Goal: Information Seeking & Learning: Learn about a topic

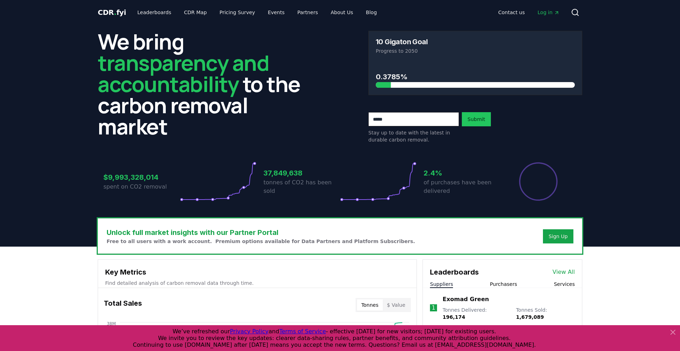
scroll to position [22, 0]
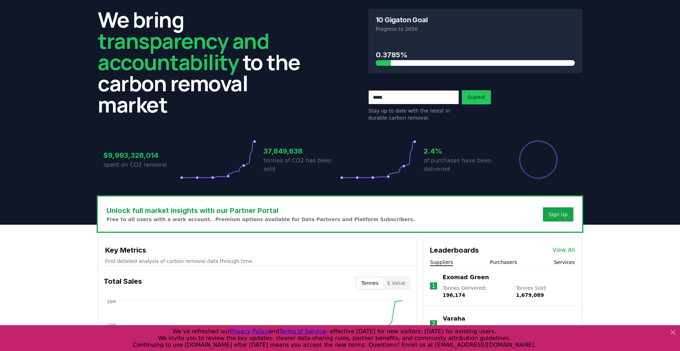
click at [352, 185] on div "We bring transparency and accountability to the carbon removal market 10 Gigato…" at bounding box center [340, 99] width 496 height 193
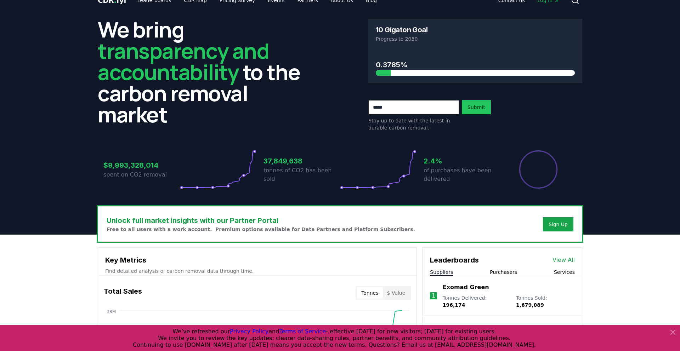
scroll to position [0, 0]
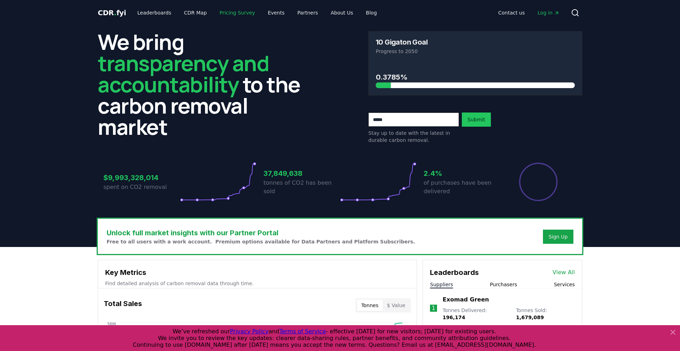
click at [230, 15] on link "Pricing Survey" at bounding box center [237, 12] width 47 height 13
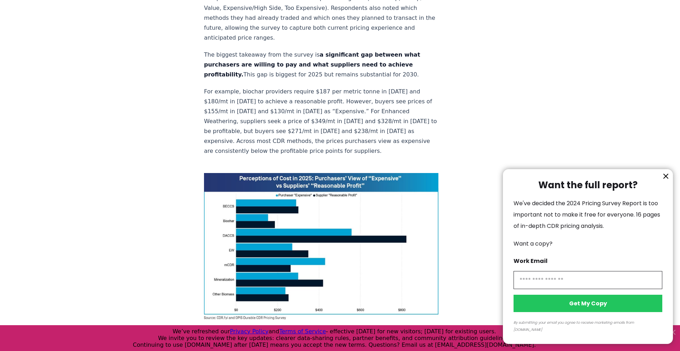
scroll to position [442, 0]
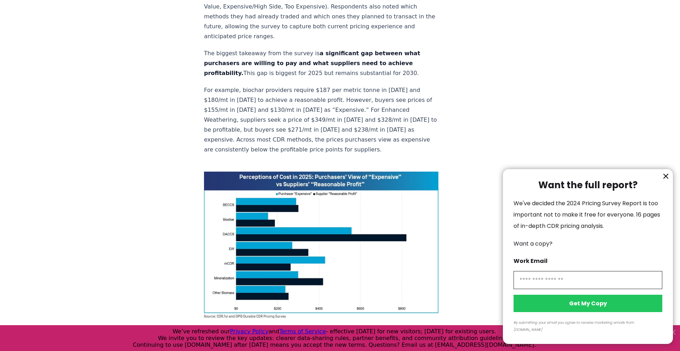
click at [347, 150] on div at bounding box center [340, 175] width 680 height 351
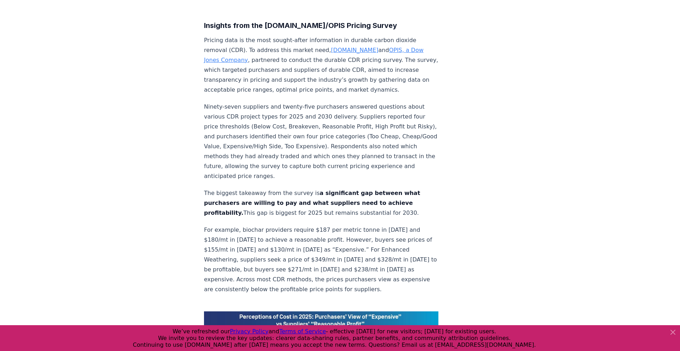
scroll to position [0, 0]
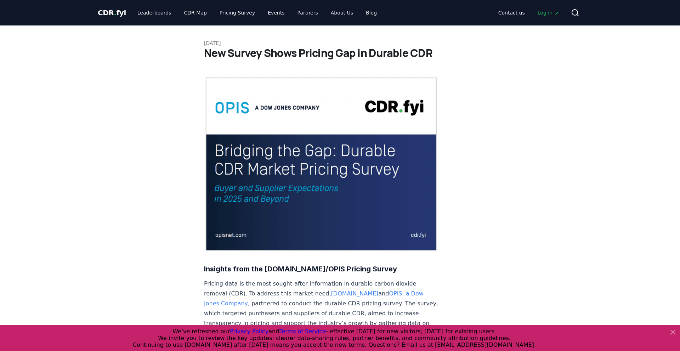
click at [672, 332] on icon at bounding box center [673, 332] width 8 height 8
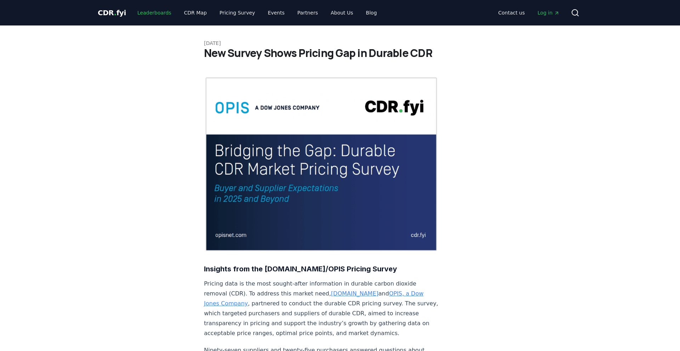
click at [155, 11] on link "Leaderboards" at bounding box center [154, 12] width 45 height 13
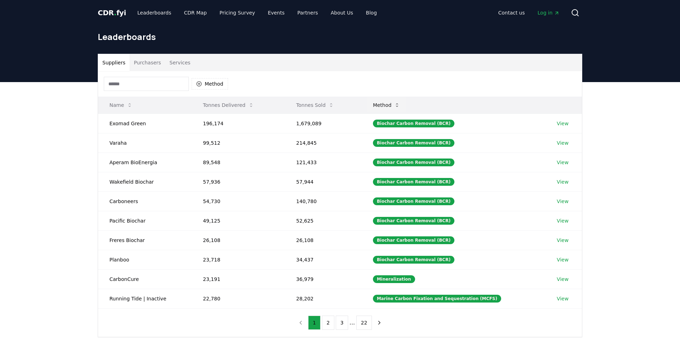
click at [400, 105] on icon at bounding box center [397, 105] width 6 height 6
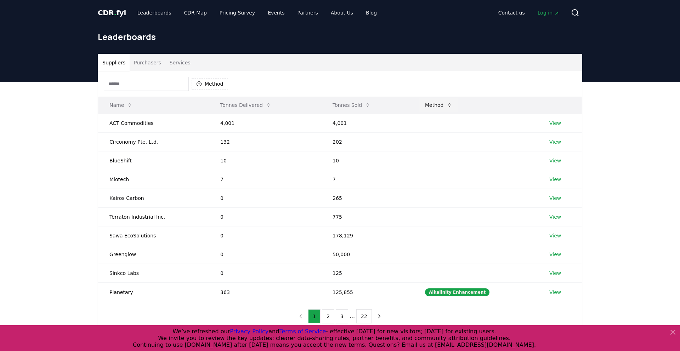
click at [442, 103] on button "Method" at bounding box center [438, 105] width 39 height 14
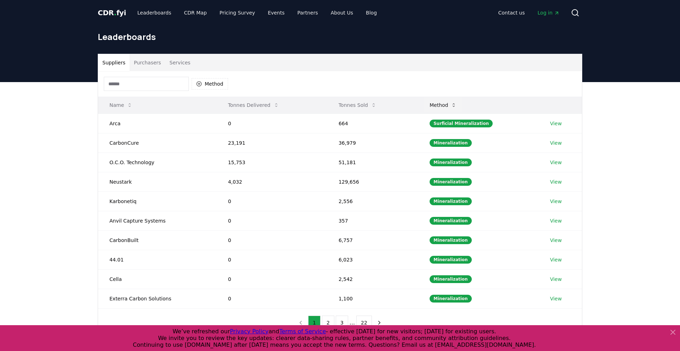
click at [442, 103] on button "Method" at bounding box center [443, 105] width 39 height 14
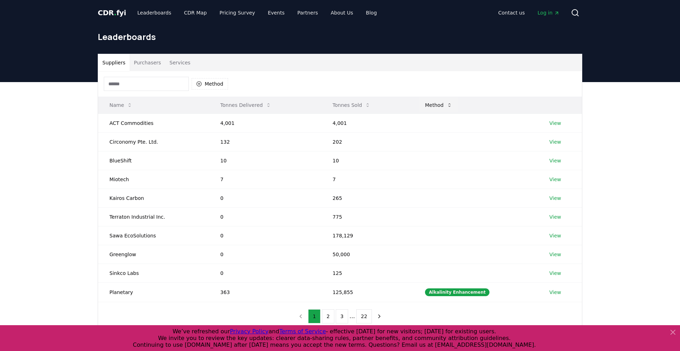
click at [442, 103] on button "Method" at bounding box center [438, 105] width 39 height 14
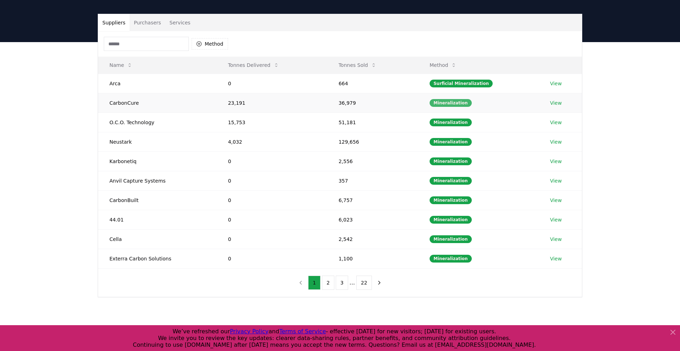
scroll to position [41, 0]
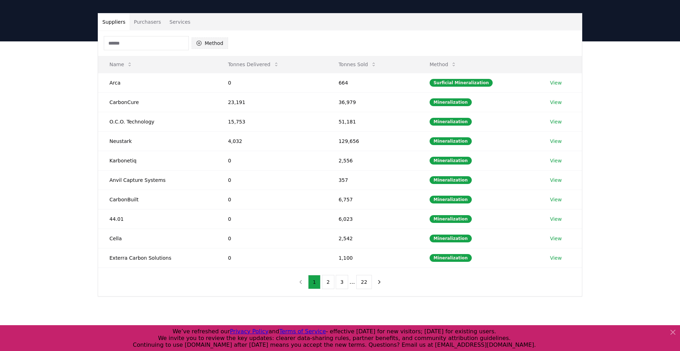
click at [203, 47] on button "Method" at bounding box center [210, 43] width 36 height 11
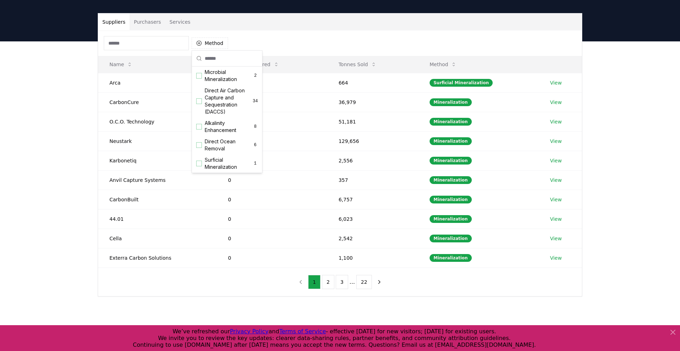
scroll to position [221, 0]
click at [203, 113] on div "Direct Air Carbon Capture and Storage (DACCS) 1" at bounding box center [226, 115] width 67 height 25
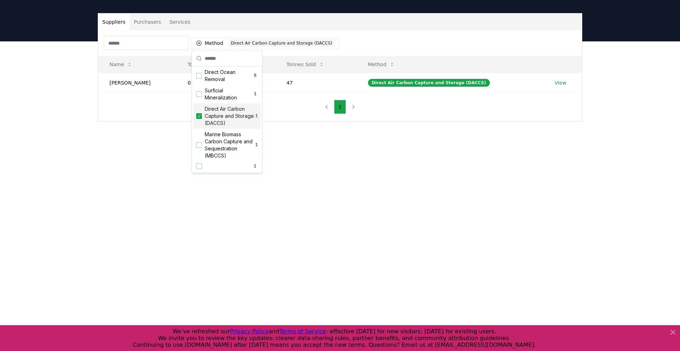
click at [85, 136] on div "Suppliers Purchasers Services Method 1 Direct Air Carbon Capture and Storage (D…" at bounding box center [340, 95] width 680 height 108
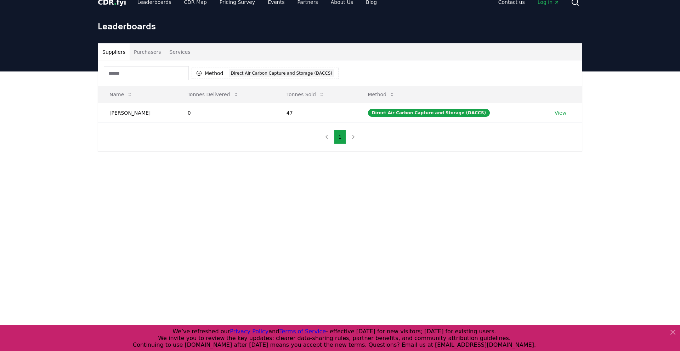
scroll to position [0, 0]
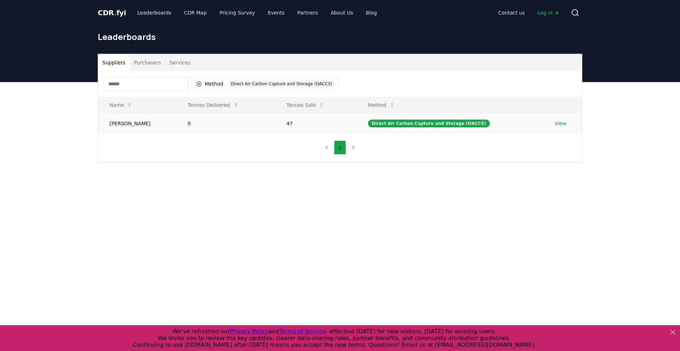
click at [111, 124] on td "Norma" at bounding box center [137, 123] width 78 height 19
click at [147, 62] on button "Purchasers" at bounding box center [148, 62] width 36 height 17
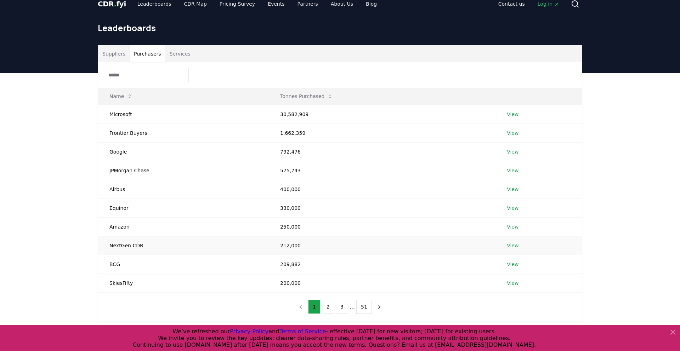
scroll to position [11, 0]
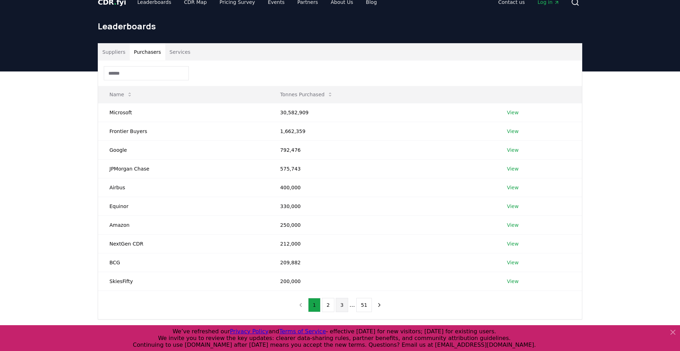
click at [342, 306] on button "3" at bounding box center [342, 305] width 12 height 14
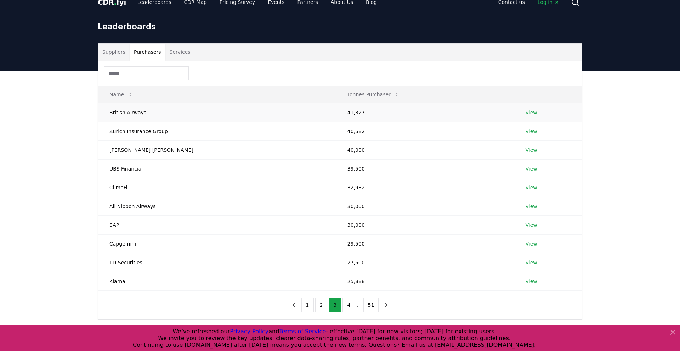
click at [525, 114] on link "View" at bounding box center [531, 112] width 12 height 7
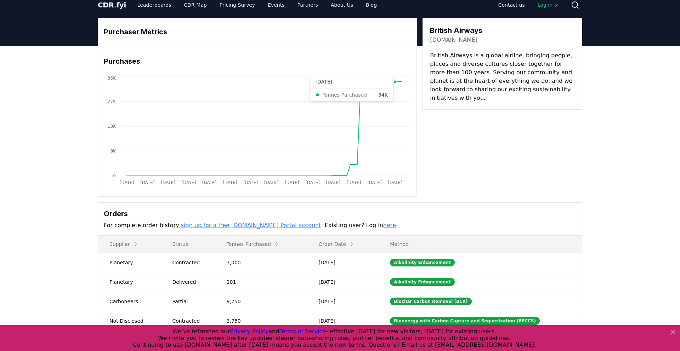
scroll to position [7, 0]
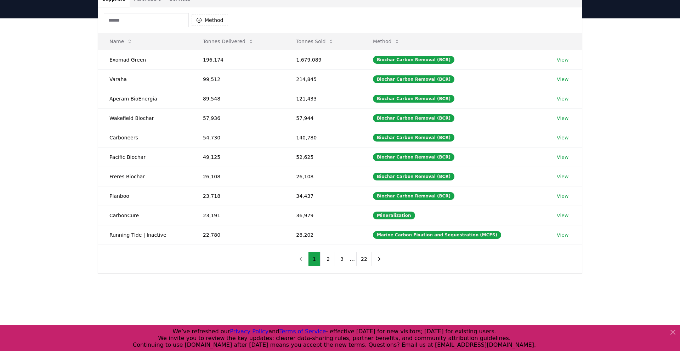
scroll to position [34, 0]
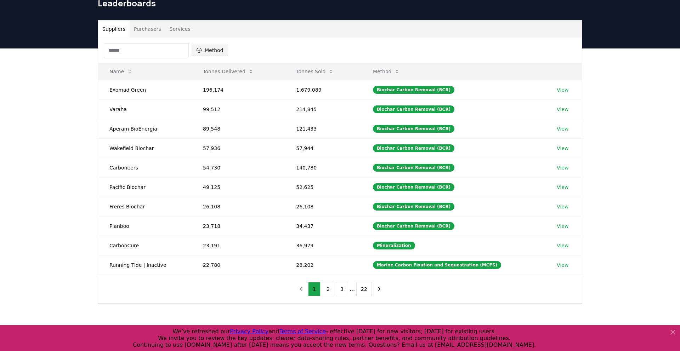
click at [201, 49] on icon "button" at bounding box center [199, 50] width 6 height 6
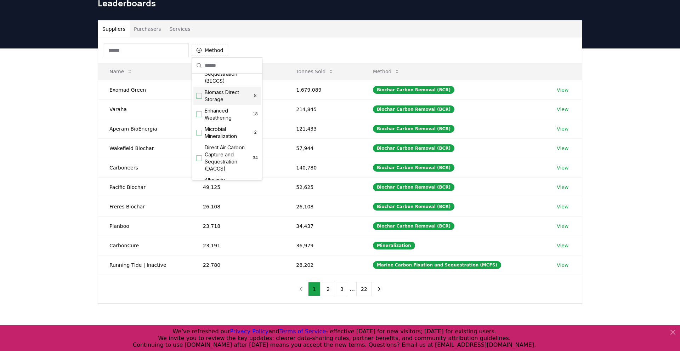
scroll to position [134, 0]
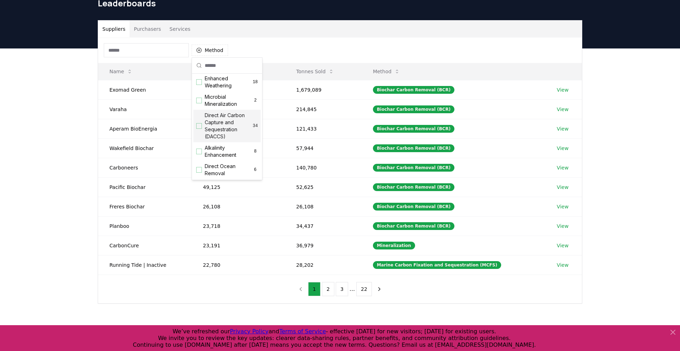
click at [199, 124] on div "Suggestions" at bounding box center [199, 126] width 6 height 6
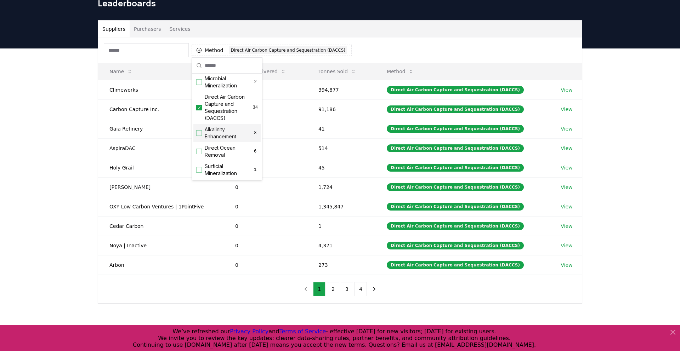
scroll to position [0, 0]
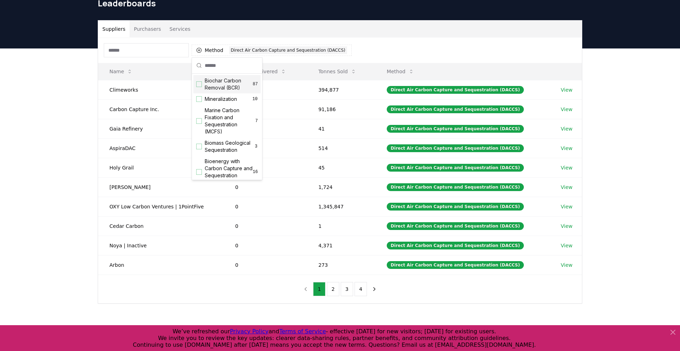
click at [615, 101] on div "Suppliers Purchasers Services Method 1 Direct Air Carbon Capture and Sequestrat…" at bounding box center [340, 191] width 680 height 284
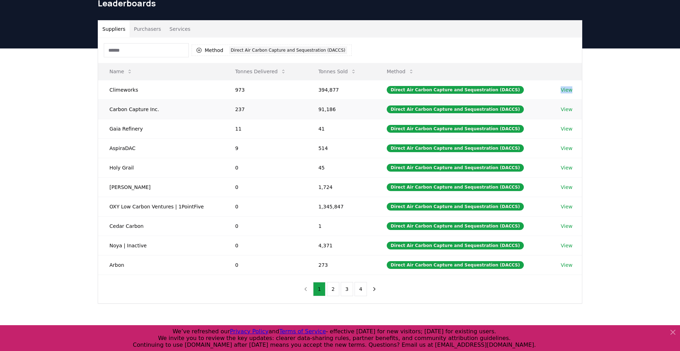
click at [562, 109] on link "View" at bounding box center [567, 109] width 12 height 7
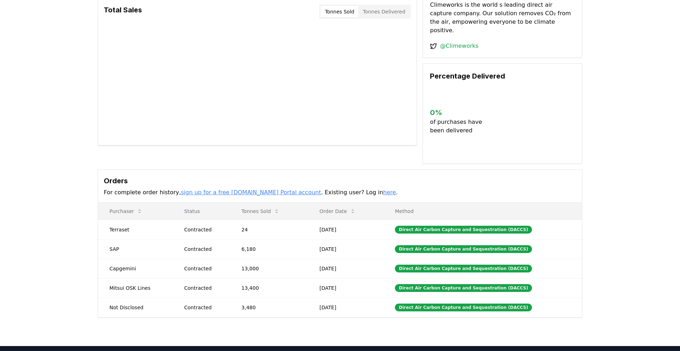
scroll to position [60, 0]
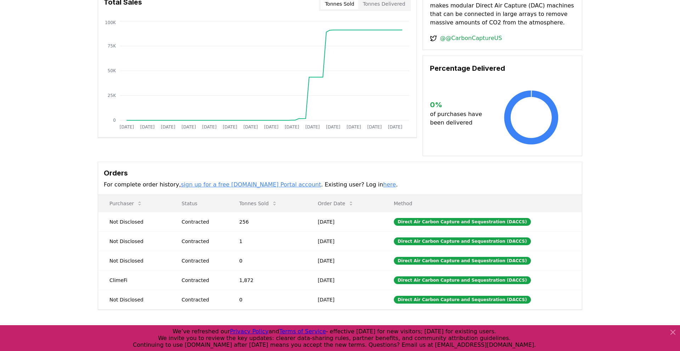
scroll to position [71, 0]
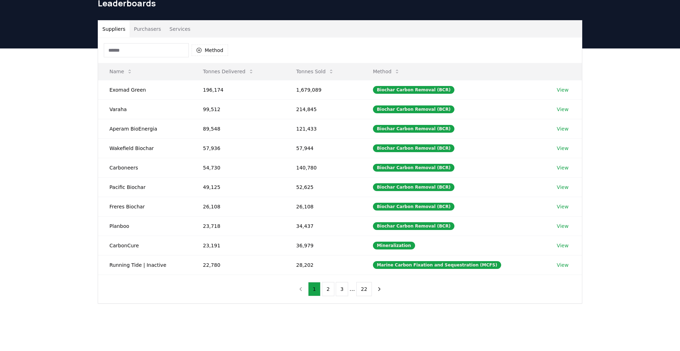
scroll to position [34, 0]
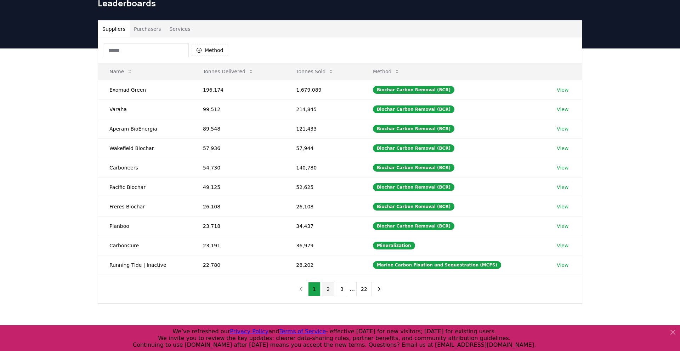
click at [333, 291] on button "2" at bounding box center [328, 289] width 12 height 14
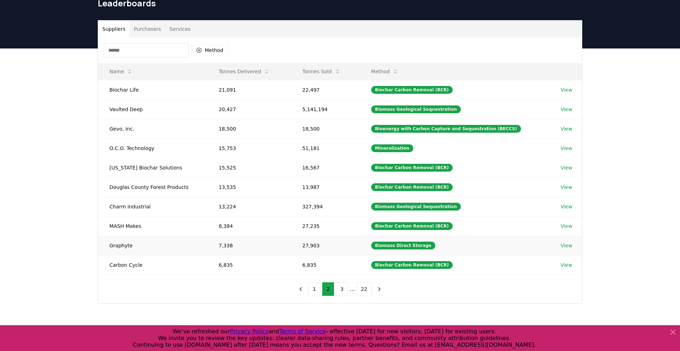
scroll to position [31, 0]
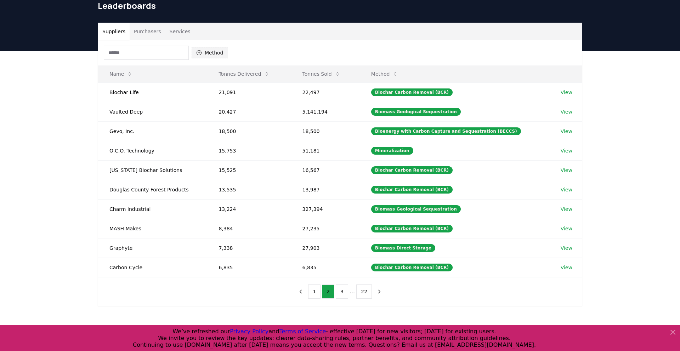
click at [207, 53] on button "Method" at bounding box center [210, 52] width 36 height 11
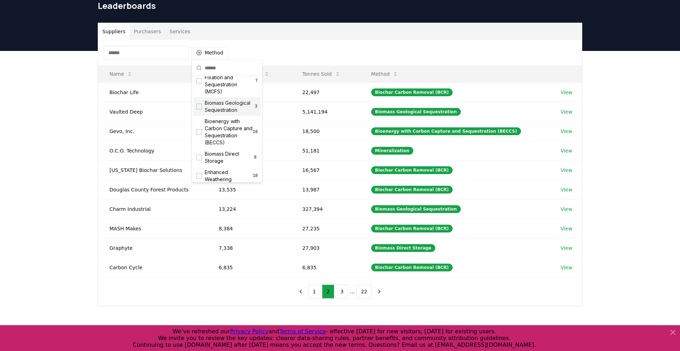
scroll to position [221, 0]
click at [226, 133] on span "Direct Air Carbon Capture and Storage (DACCS)" at bounding box center [230, 125] width 51 height 21
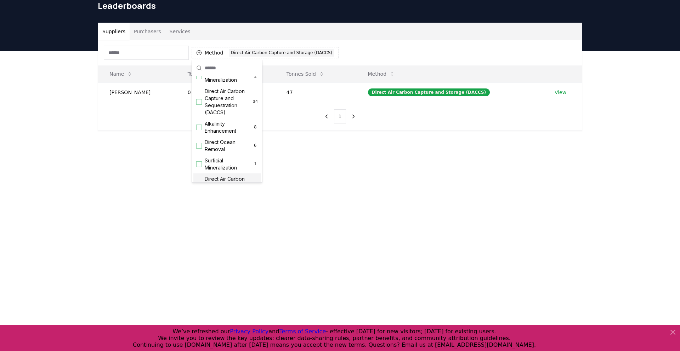
scroll to position [158, 0]
click at [226, 102] on span "Direct Air Carbon Capture and Sequestration (DACCS)" at bounding box center [229, 105] width 48 height 28
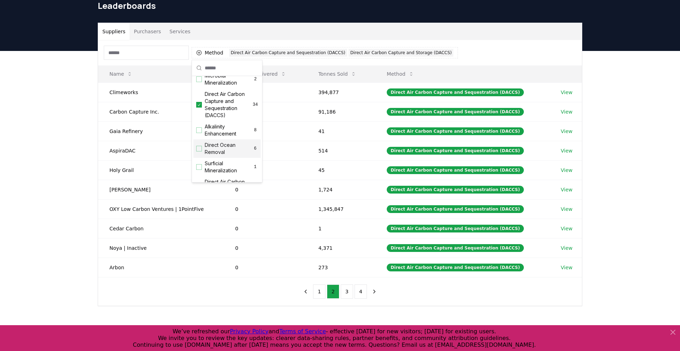
click at [46, 178] on div "Suppliers Purchasers Services Method 2 Direct Air Carbon Capture and Sequestrat…" at bounding box center [340, 193] width 680 height 284
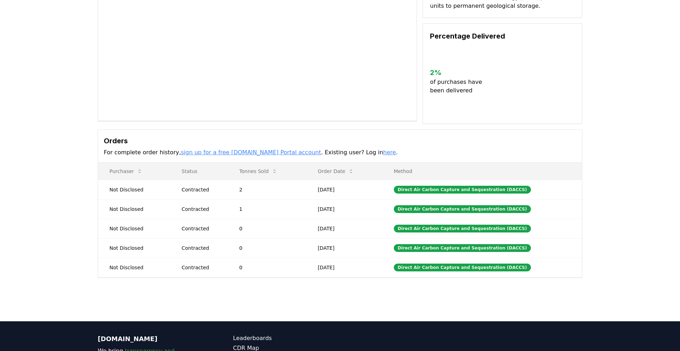
scroll to position [85, 0]
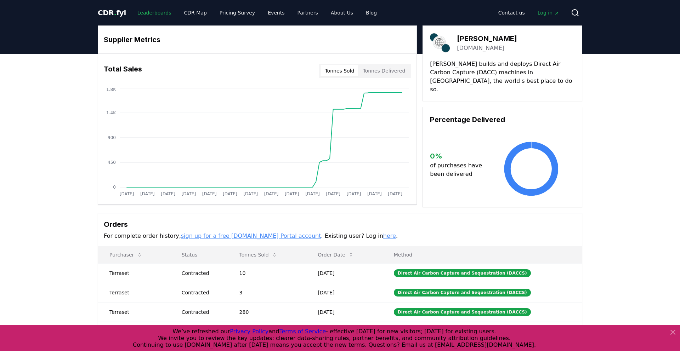
click at [152, 11] on link "Leaderboards" at bounding box center [154, 12] width 45 height 13
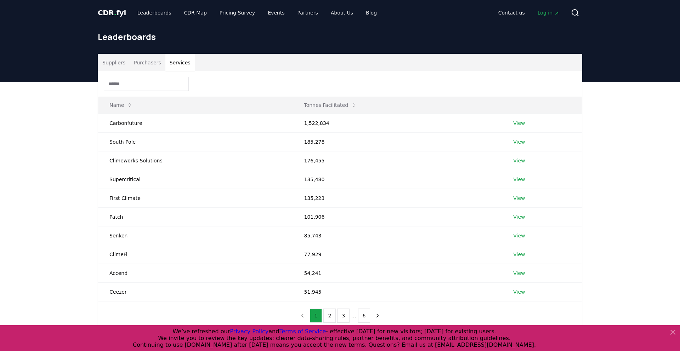
click at [172, 63] on button "Services" at bounding box center [179, 62] width 29 height 17
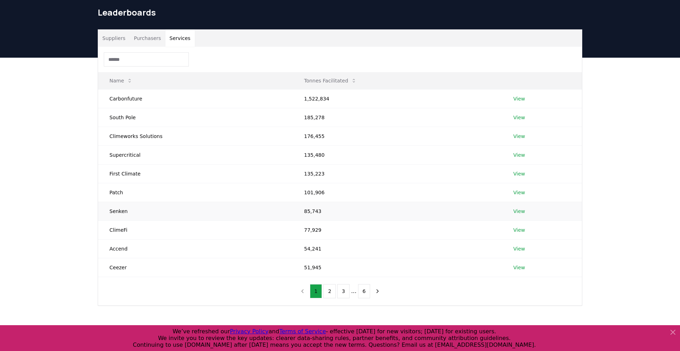
scroll to position [37, 0]
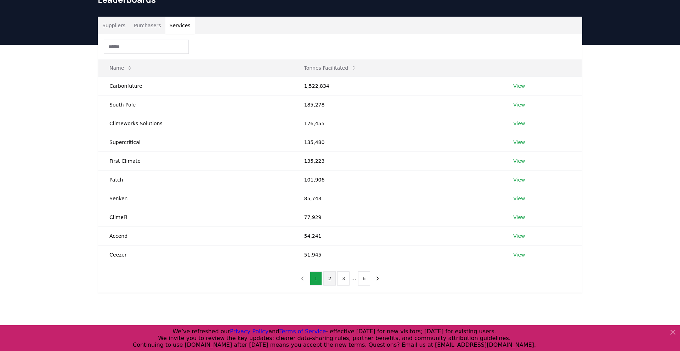
click at [328, 278] on button "2" at bounding box center [329, 279] width 12 height 14
click at [342, 278] on button "3" at bounding box center [343, 279] width 12 height 14
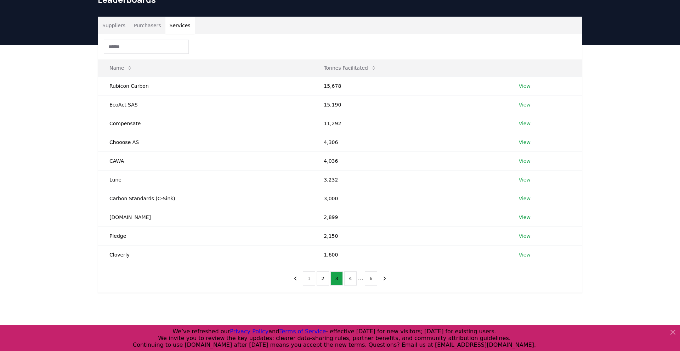
click at [356, 280] on ul "1 2 3 4 ... 6" at bounding box center [340, 279] width 74 height 14
click at [347, 278] on button "4" at bounding box center [350, 279] width 12 height 14
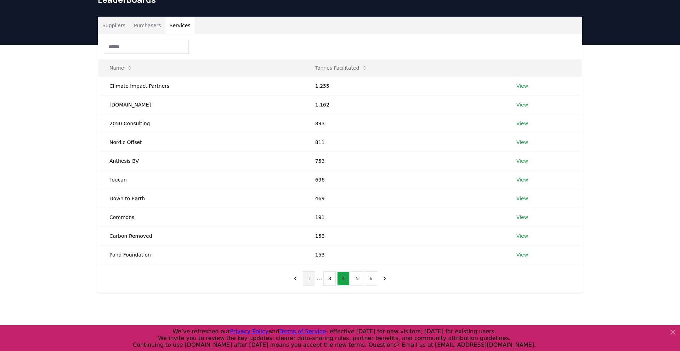
click at [308, 278] on button "1" at bounding box center [309, 279] width 12 height 14
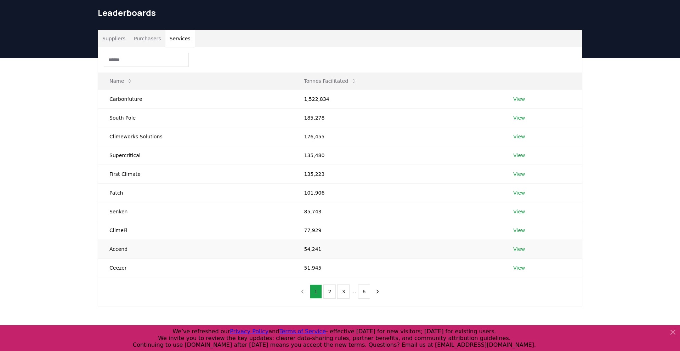
scroll to position [23, 0]
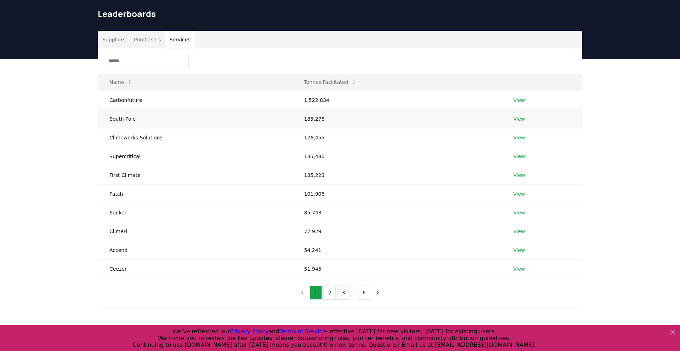
click at [518, 118] on link "View" at bounding box center [519, 118] width 12 height 7
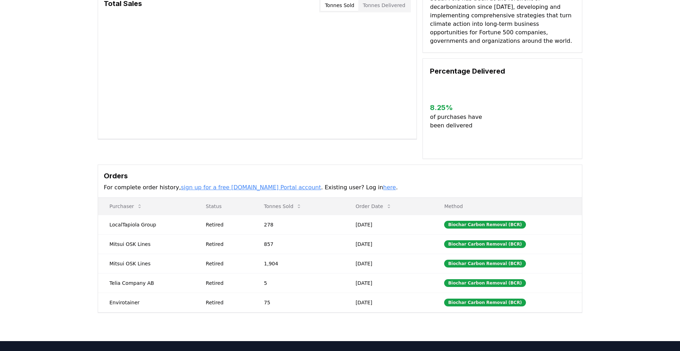
scroll to position [66, 0]
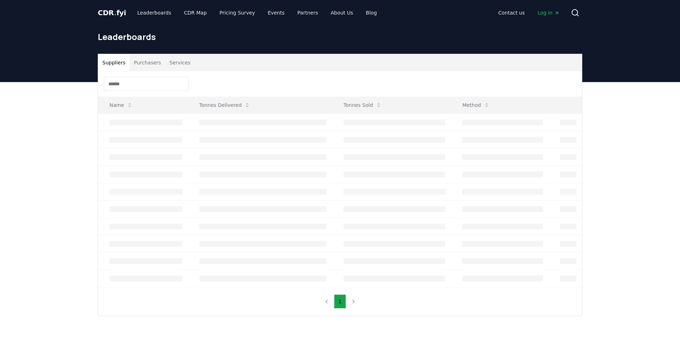
scroll to position [23, 0]
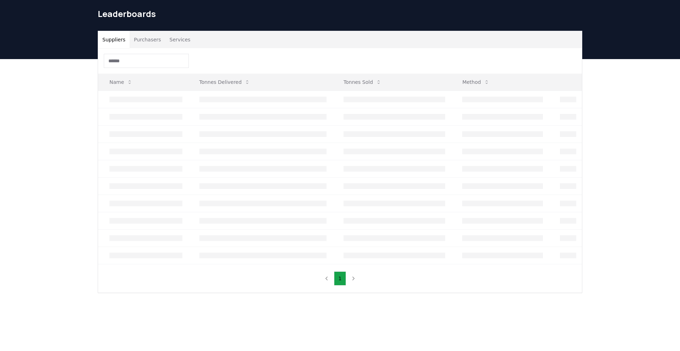
click at [149, 41] on button "Purchasers" at bounding box center [148, 39] width 36 height 17
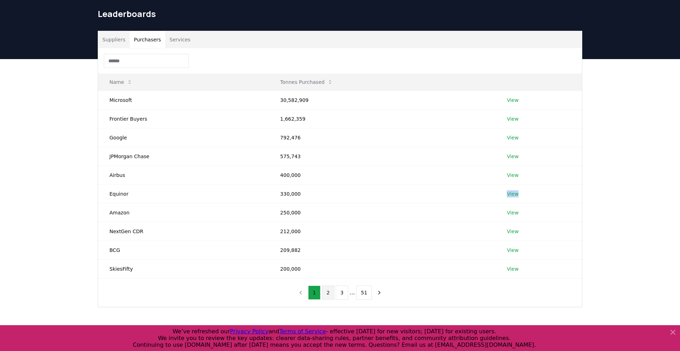
click at [328, 289] on button "2" at bounding box center [328, 293] width 12 height 14
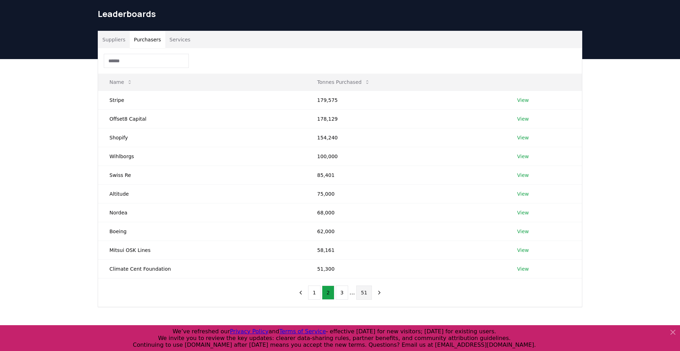
click at [362, 288] on button "51" at bounding box center [364, 293] width 16 height 14
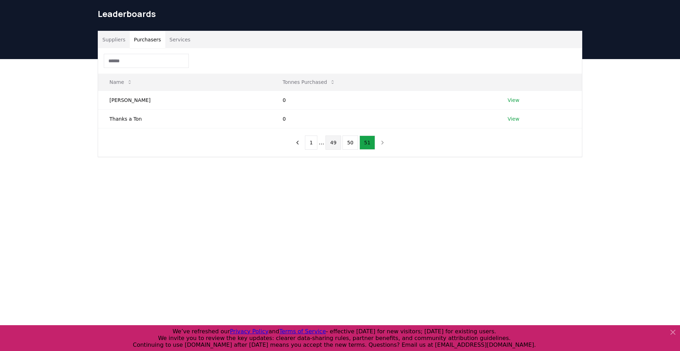
click at [339, 141] on button "49" at bounding box center [333, 143] width 16 height 14
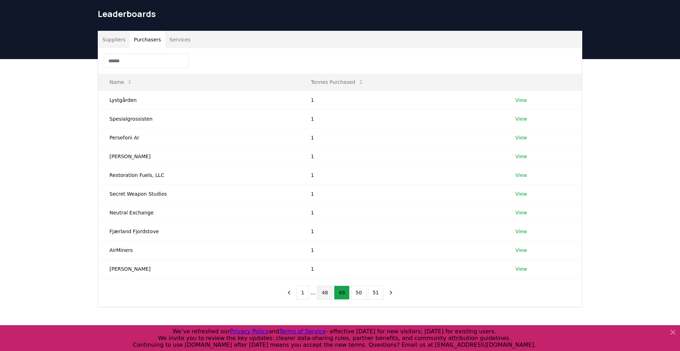
click at [326, 289] on button "48" at bounding box center [325, 293] width 16 height 14
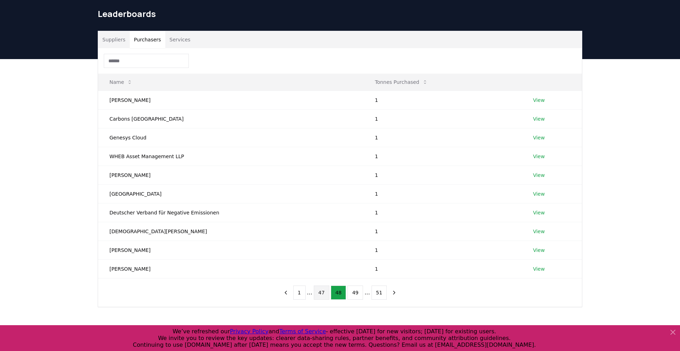
click at [324, 295] on button "47" at bounding box center [322, 293] width 16 height 14
click at [324, 295] on button "46" at bounding box center [322, 293] width 16 height 14
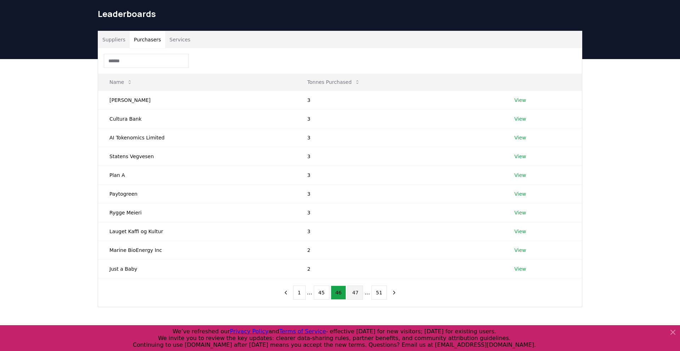
click at [324, 295] on button "45" at bounding box center [322, 293] width 16 height 14
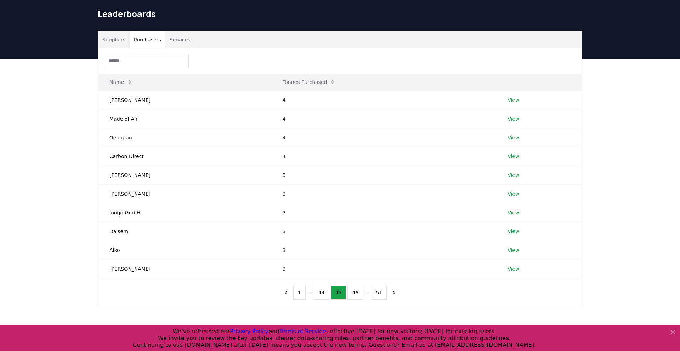
click at [324, 295] on button "44" at bounding box center [322, 293] width 16 height 14
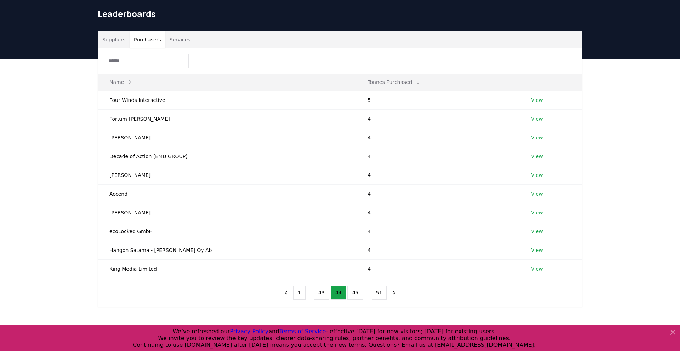
click at [324, 295] on button "43" at bounding box center [322, 293] width 16 height 14
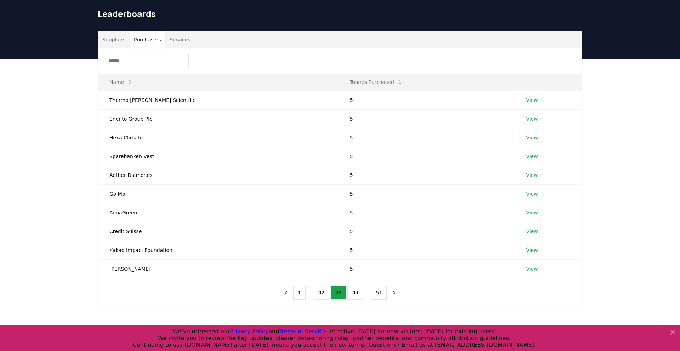
click at [324, 295] on button "42" at bounding box center [322, 293] width 16 height 14
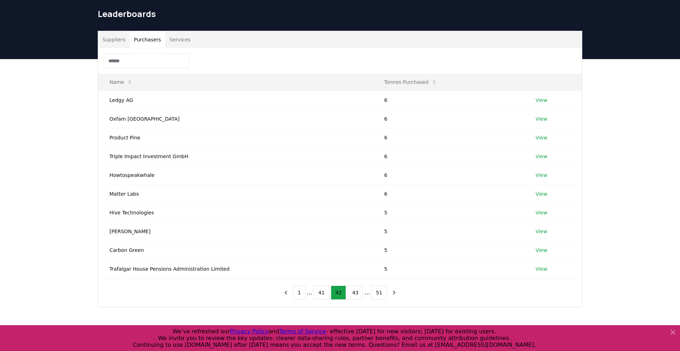
click at [324, 295] on button "41" at bounding box center [322, 293] width 16 height 14
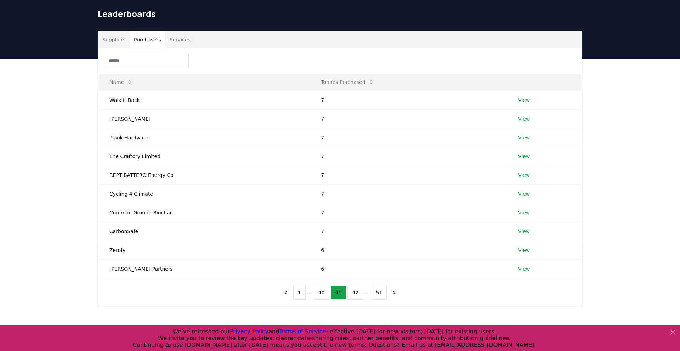
click at [324, 295] on button "40" at bounding box center [322, 293] width 16 height 14
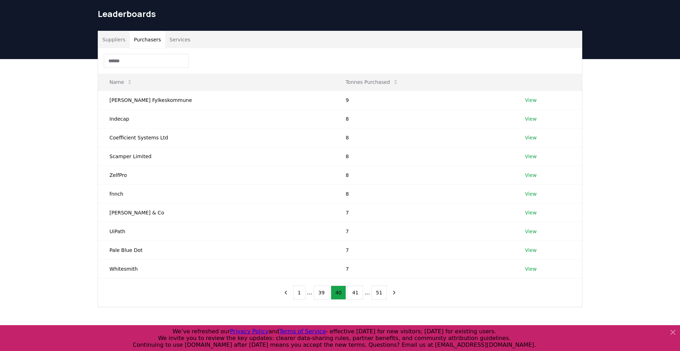
click at [324, 295] on button "39" at bounding box center [322, 293] width 16 height 14
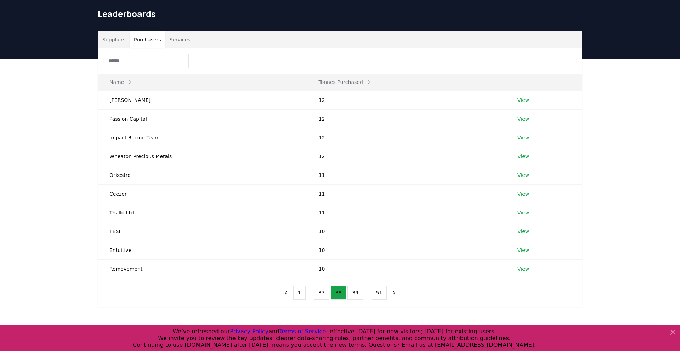
click at [324, 295] on button "37" at bounding box center [322, 293] width 16 height 14
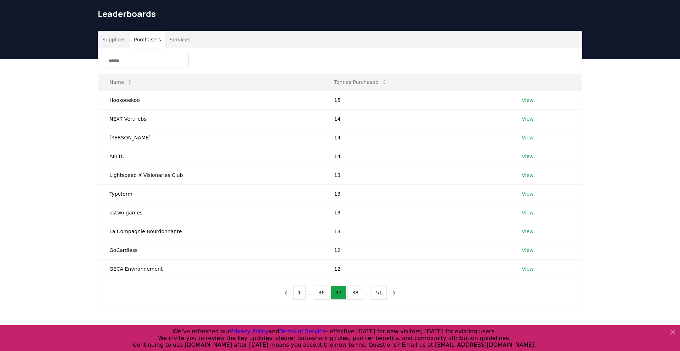
click at [324, 295] on button "36" at bounding box center [322, 293] width 16 height 14
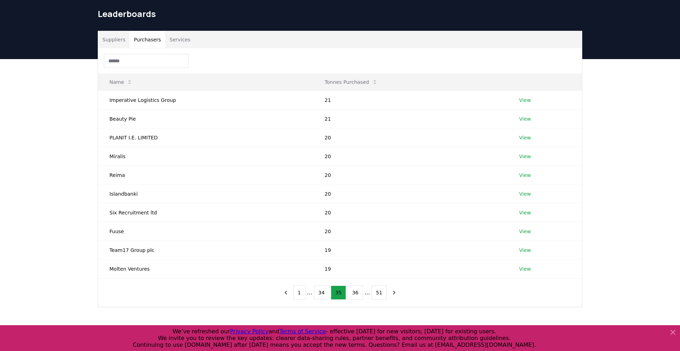
click at [324, 295] on button "34" at bounding box center [322, 293] width 16 height 14
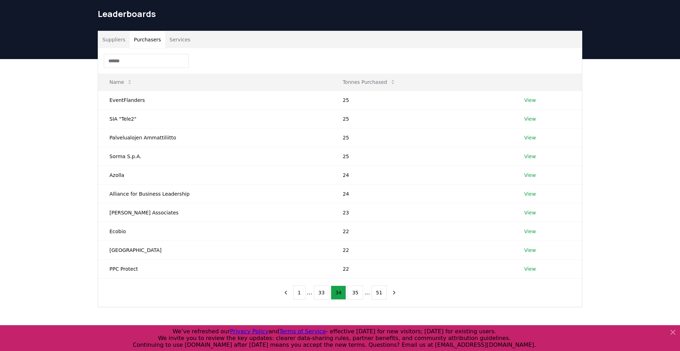
click at [324, 295] on button "33" at bounding box center [322, 293] width 16 height 14
click at [324, 295] on button "31" at bounding box center [322, 293] width 16 height 14
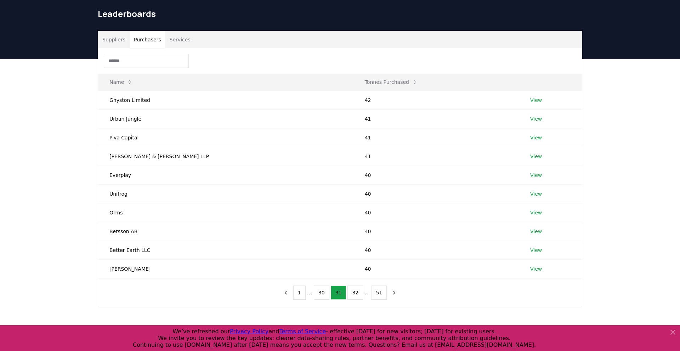
click at [324, 295] on button "30" at bounding box center [322, 293] width 16 height 14
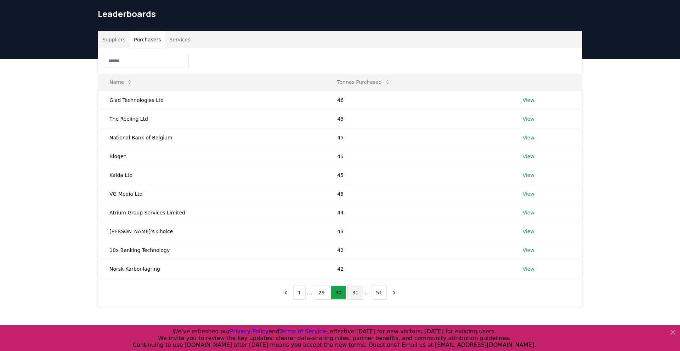
click at [323, 295] on button "29" at bounding box center [322, 293] width 16 height 14
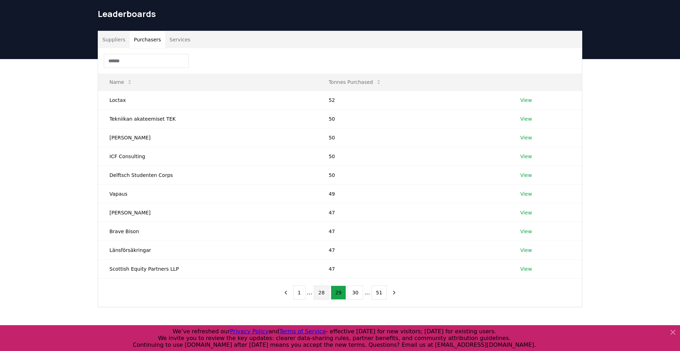
click at [324, 295] on button "28" at bounding box center [322, 293] width 16 height 14
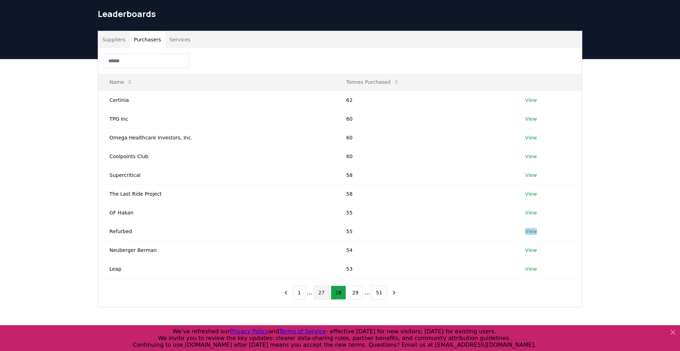
click at [320, 291] on button "27" at bounding box center [322, 293] width 16 height 14
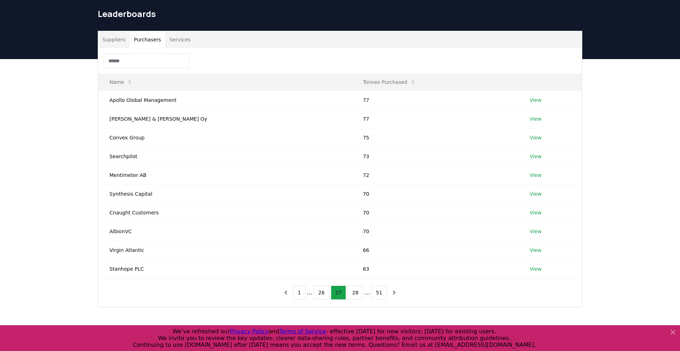
click at [320, 291] on button "26" at bounding box center [322, 293] width 16 height 14
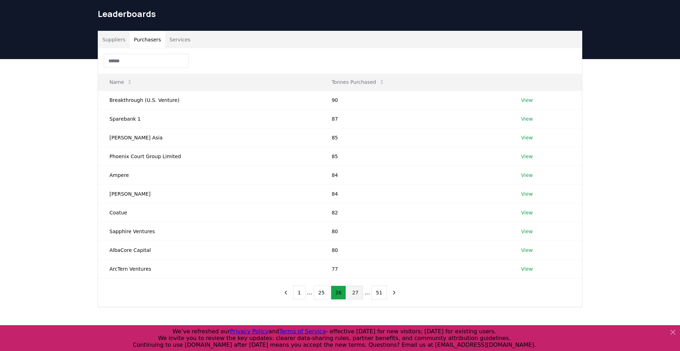
click at [320, 291] on button "25" at bounding box center [322, 293] width 16 height 14
click at [320, 291] on button "23" at bounding box center [322, 293] width 16 height 14
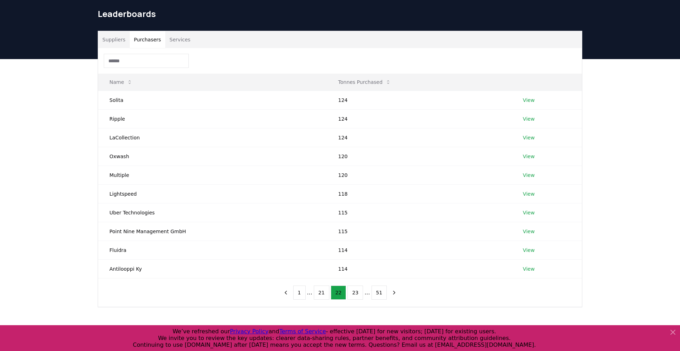
click at [320, 291] on button "21" at bounding box center [322, 293] width 16 height 14
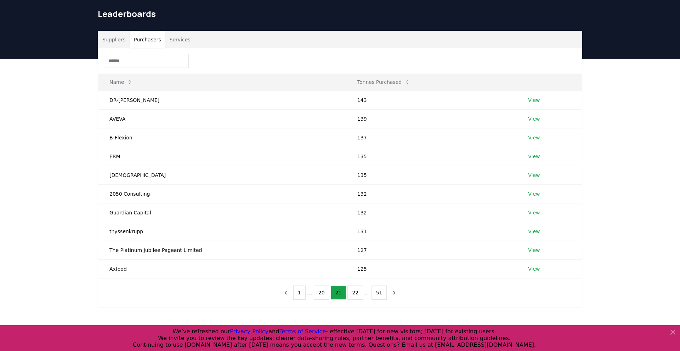
click at [320, 291] on button "20" at bounding box center [322, 293] width 16 height 14
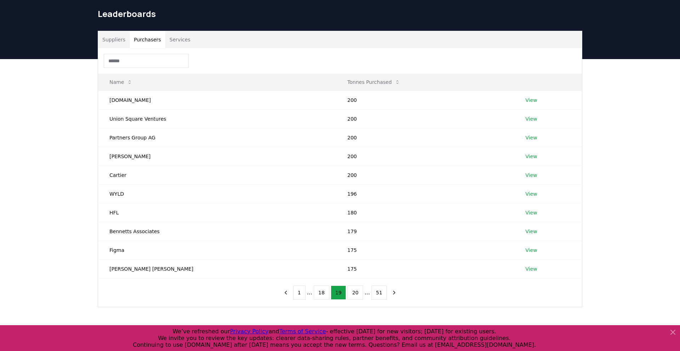
click at [320, 291] on button "18" at bounding box center [322, 293] width 16 height 14
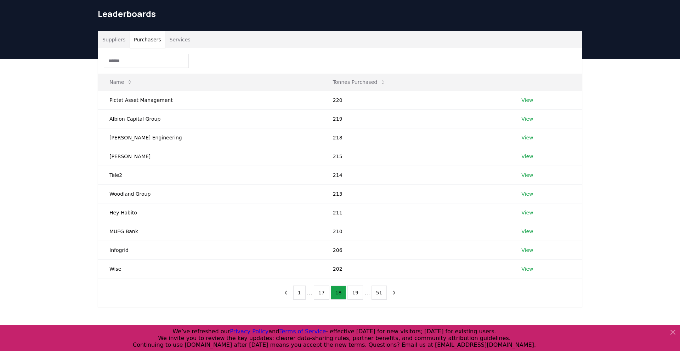
click at [320, 291] on button "17" at bounding box center [322, 293] width 16 height 14
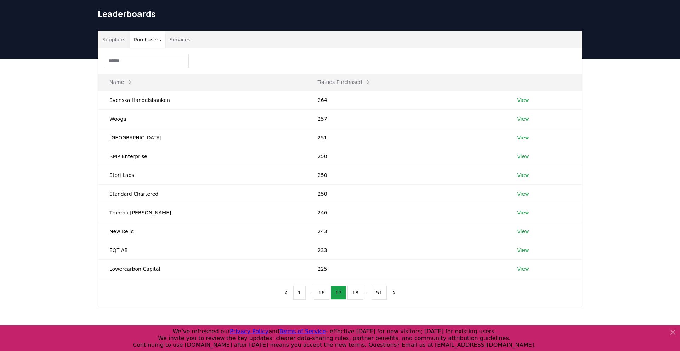
click at [320, 291] on button "16" at bounding box center [322, 293] width 16 height 14
click at [320, 291] on button "15" at bounding box center [322, 293] width 16 height 14
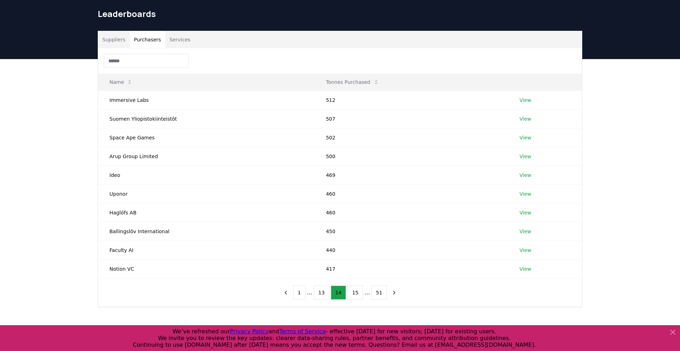
click at [320, 291] on button "13" at bounding box center [322, 293] width 16 height 14
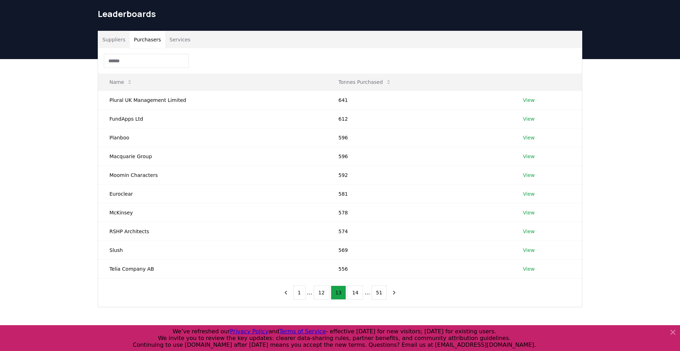
click at [320, 291] on button "12" at bounding box center [322, 293] width 16 height 14
click at [320, 291] on button "10" at bounding box center [322, 293] width 16 height 14
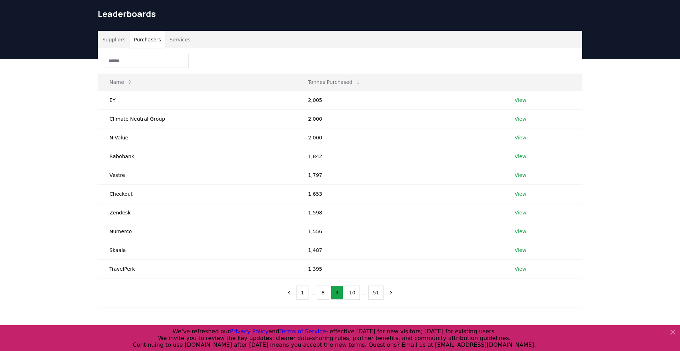
click at [320, 291] on button "8" at bounding box center [323, 293] width 12 height 14
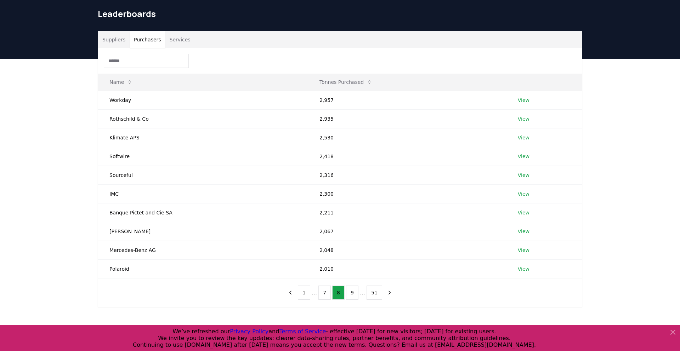
click at [320, 291] on button "7" at bounding box center [324, 293] width 12 height 14
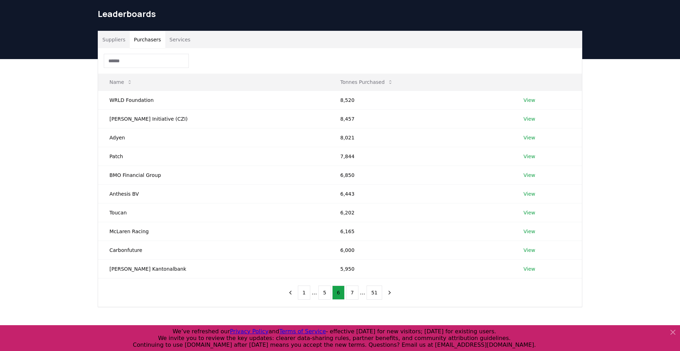
click at [320, 291] on button "5" at bounding box center [324, 293] width 12 height 14
click at [351, 290] on button "6" at bounding box center [352, 293] width 12 height 14
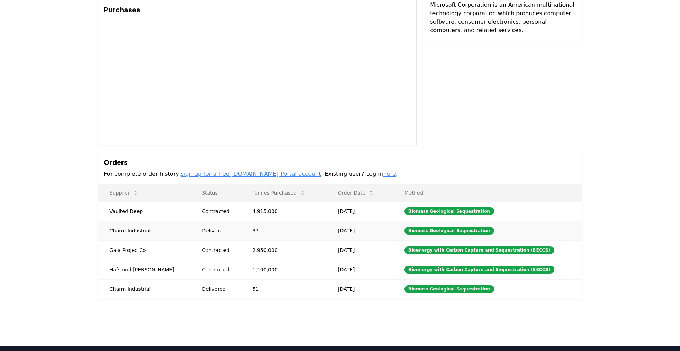
scroll to position [66, 0]
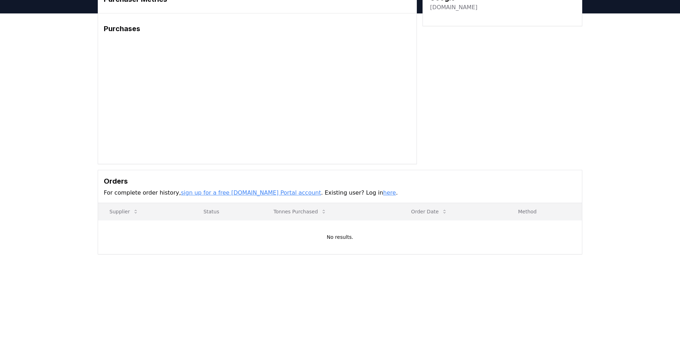
scroll to position [52, 0]
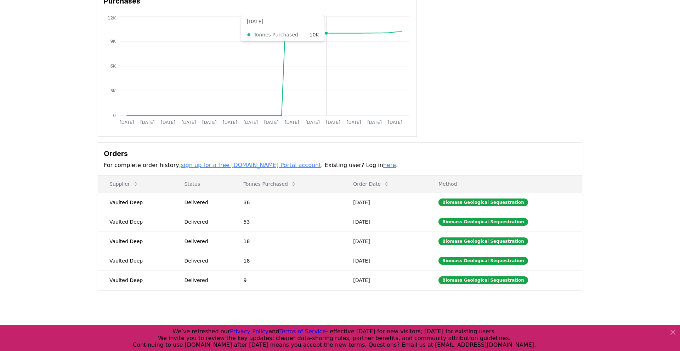
scroll to position [69, 0]
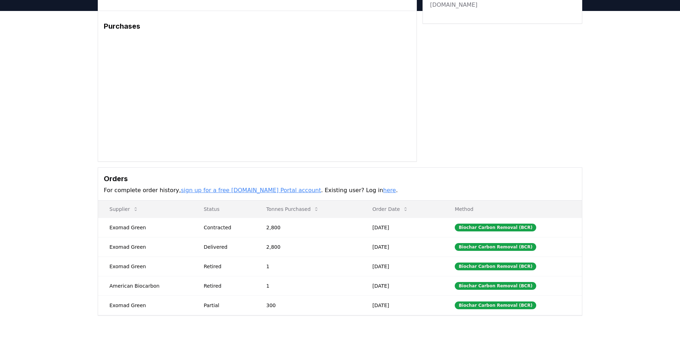
scroll to position [46, 0]
